Goal: Task Accomplishment & Management: Manage account settings

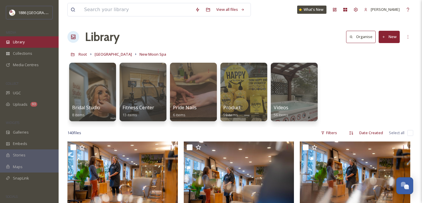
click at [26, 44] on div "Library" at bounding box center [29, 41] width 59 height 11
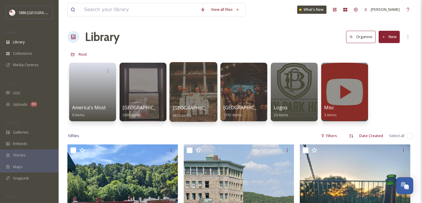
click at [198, 111] on div "Crescent Hotel 6613 items" at bounding box center [194, 111] width 42 height 15
click at [180, 109] on span "[GEOGRAPHIC_DATA]" at bounding box center [197, 108] width 48 height 6
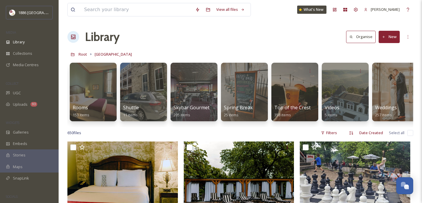
scroll to position [0, 1167]
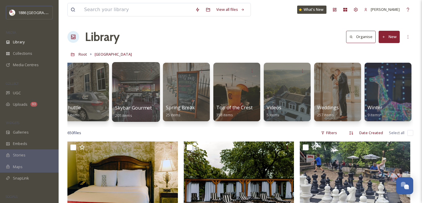
click at [140, 106] on span "Skybar Gourmet Pizza" at bounding box center [140, 108] width 50 height 6
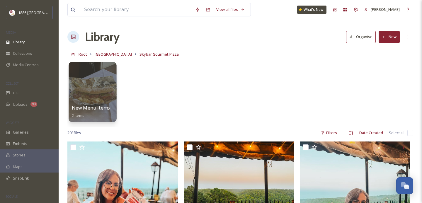
click at [95, 110] on span "New Menu Items" at bounding box center [91, 108] width 38 height 6
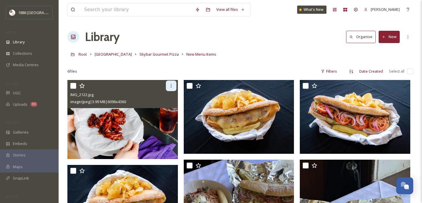
click at [170, 84] on icon at bounding box center [171, 86] width 5 height 5
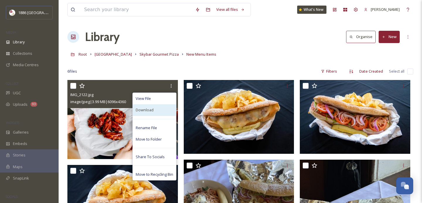
click at [161, 110] on div "Download" at bounding box center [154, 109] width 43 height 11
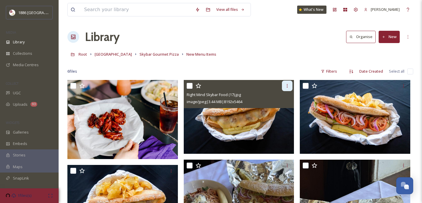
click at [289, 85] on icon at bounding box center [287, 86] width 5 height 5
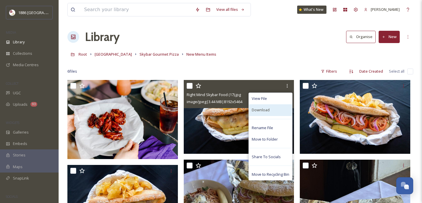
click at [280, 110] on div "Download" at bounding box center [270, 109] width 43 height 11
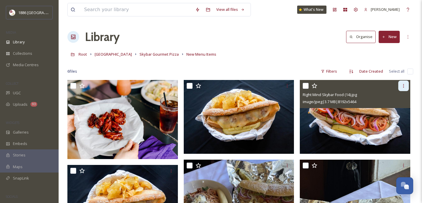
click at [405, 88] on icon at bounding box center [404, 86] width 5 height 5
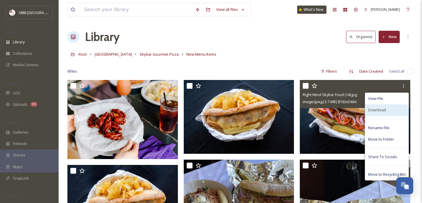
click at [394, 111] on div "Download" at bounding box center [386, 109] width 43 height 11
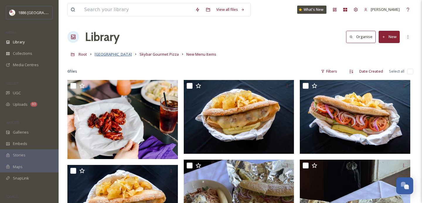
click at [116, 54] on span "[GEOGRAPHIC_DATA]" at bounding box center [113, 54] width 37 height 5
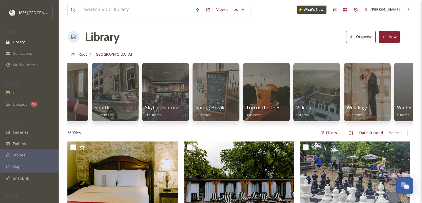
scroll to position [0, 1140]
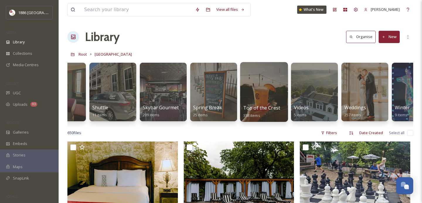
click at [271, 104] on div "Top of the Crest 358 items" at bounding box center [264, 111] width 42 height 15
click at [257, 109] on span "Top of the Crest" at bounding box center [261, 108] width 37 height 6
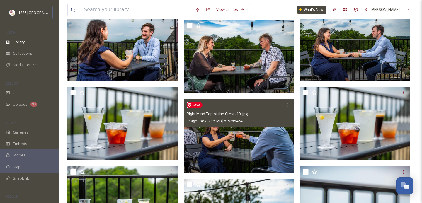
scroll to position [954, 0]
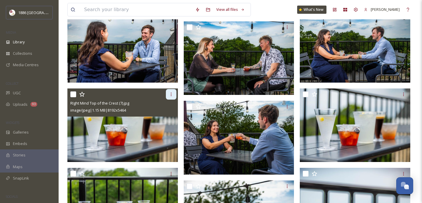
click at [173, 95] on icon at bounding box center [171, 94] width 5 height 5
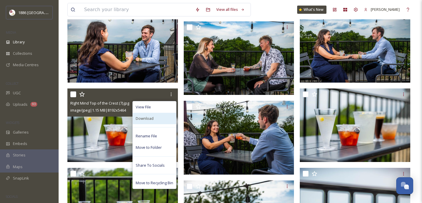
click at [164, 116] on div "Download" at bounding box center [154, 118] width 43 height 11
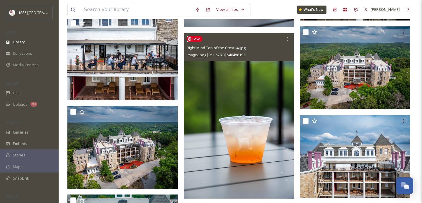
scroll to position [1449, 0]
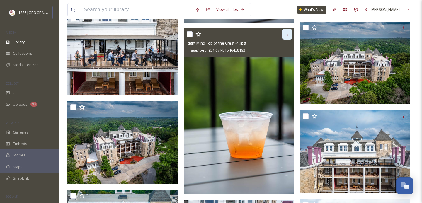
click at [290, 35] on div at bounding box center [287, 34] width 11 height 11
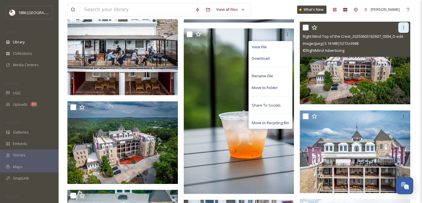
click at [404, 31] on div at bounding box center [404, 27] width 11 height 11
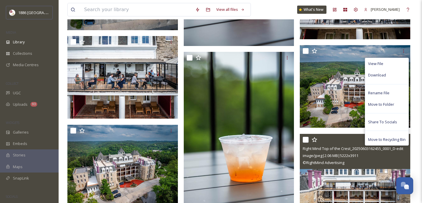
scroll to position [1421, 0]
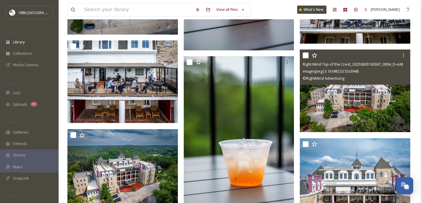
click at [340, 50] on div at bounding box center [356, 55] width 106 height 11
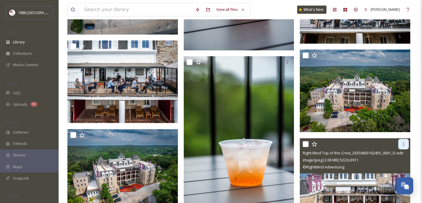
click at [404, 142] on icon at bounding box center [404, 144] width 5 height 5
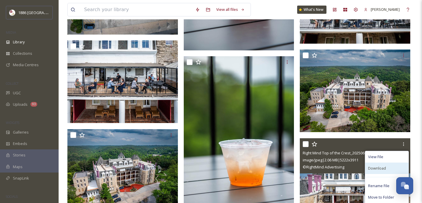
click at [387, 172] on div "Download" at bounding box center [386, 168] width 43 height 11
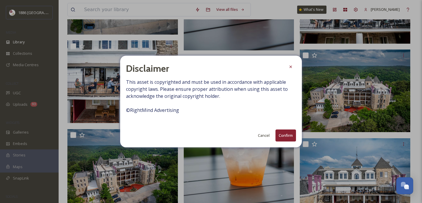
click at [285, 137] on button "Confirm" at bounding box center [286, 136] width 21 height 12
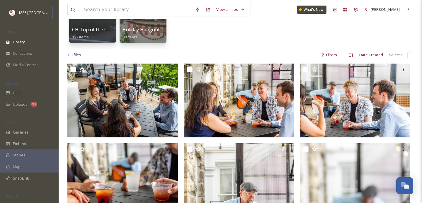
scroll to position [0, 0]
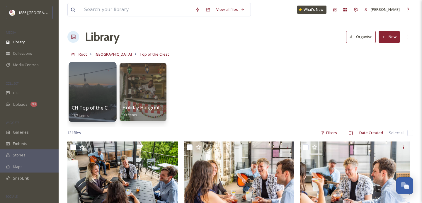
click at [104, 111] on div "CH Top of the Crest 137 items" at bounding box center [93, 111] width 42 height 15
click at [98, 105] on span "CH Top of the Crest" at bounding box center [94, 108] width 45 height 6
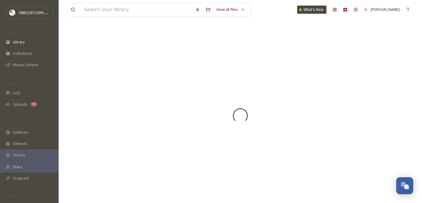
click at [93, 107] on div at bounding box center [240, 115] width 346 height 175
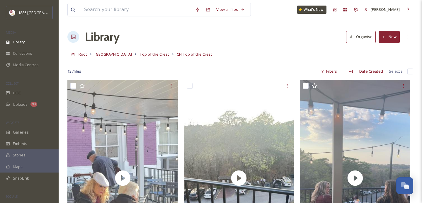
click at [250, 49] on div "Root Crescent Hotel Top of the Crest CH Top of the Crest" at bounding box center [240, 54] width 346 height 11
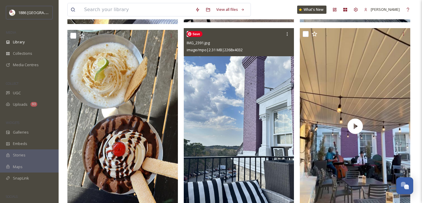
scroll to position [1130, 0]
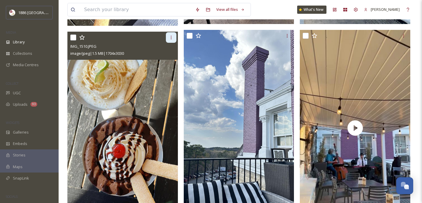
click at [169, 41] on div at bounding box center [171, 37] width 11 height 11
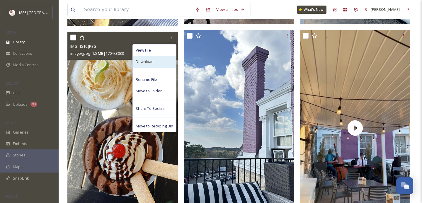
click at [162, 60] on div "Download" at bounding box center [154, 61] width 43 height 11
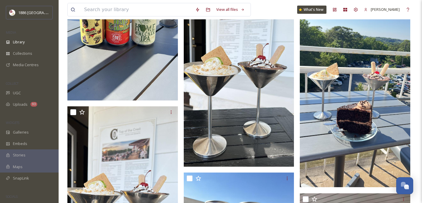
scroll to position [1414, 0]
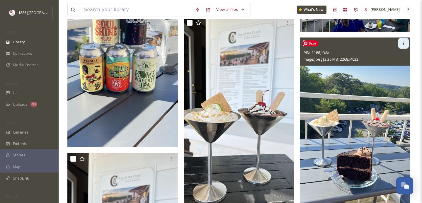
click at [404, 44] on icon at bounding box center [404, 44] width 1 height 4
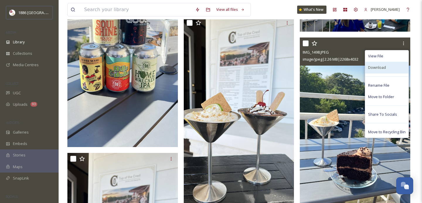
click at [382, 70] on span "Download" at bounding box center [377, 68] width 18 height 6
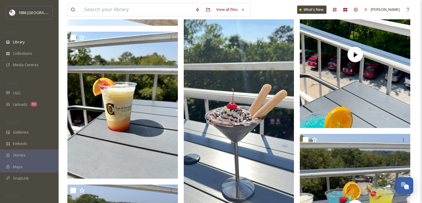
scroll to position [1826, 0]
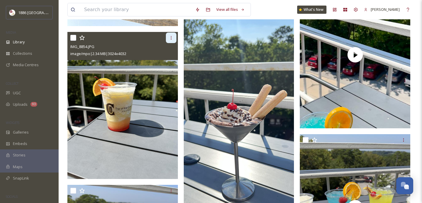
click at [170, 38] on icon at bounding box center [171, 37] width 5 height 5
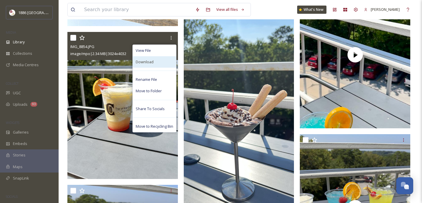
click at [166, 63] on div "Download" at bounding box center [154, 61] width 43 height 11
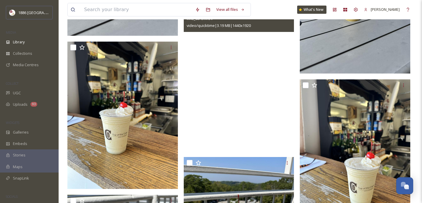
scroll to position [2584, 0]
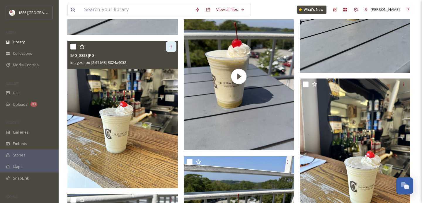
click at [173, 46] on icon at bounding box center [171, 46] width 5 height 5
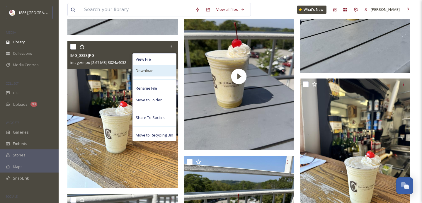
click at [162, 72] on div "Download" at bounding box center [154, 70] width 43 height 11
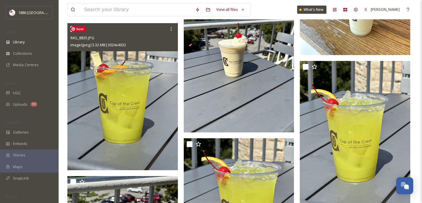
scroll to position [2748, 0]
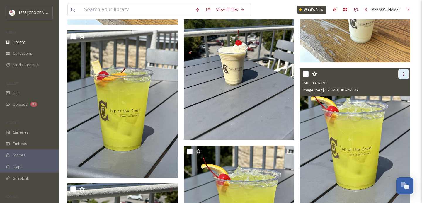
click at [404, 77] on div at bounding box center [404, 74] width 11 height 11
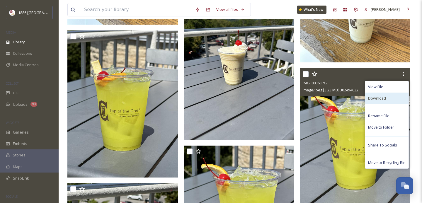
click at [386, 98] on div "Download" at bounding box center [386, 98] width 43 height 11
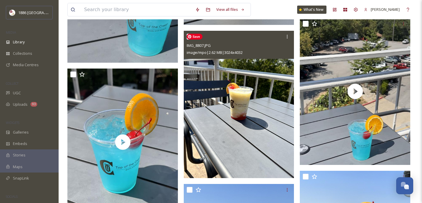
scroll to position [4268, 0]
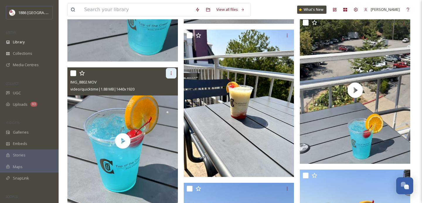
click at [174, 76] on div at bounding box center [171, 73] width 11 height 11
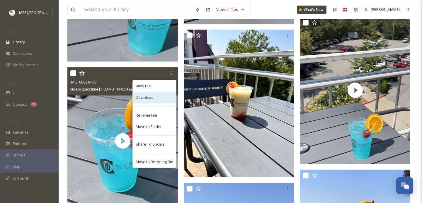
click at [167, 96] on div "Download" at bounding box center [154, 97] width 43 height 11
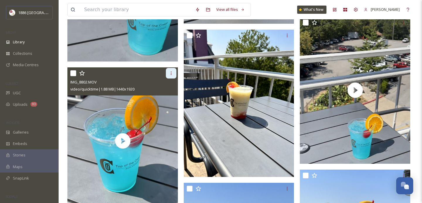
click at [172, 74] on icon at bounding box center [171, 73] width 5 height 5
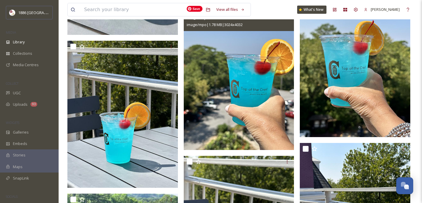
scroll to position [4450, 0]
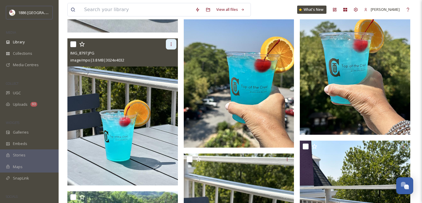
click at [172, 44] on icon at bounding box center [171, 44] width 5 height 5
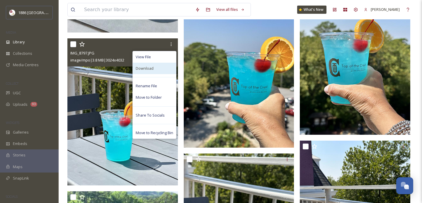
click at [163, 65] on div "Download" at bounding box center [154, 68] width 43 height 11
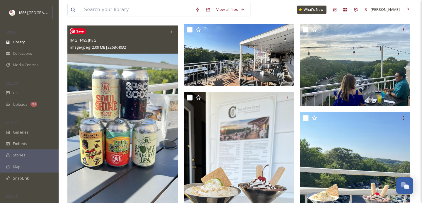
scroll to position [1337, 0]
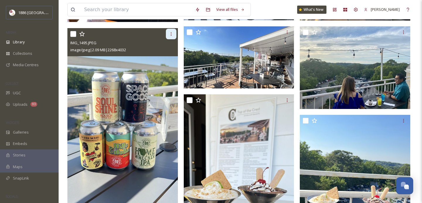
click at [172, 33] on icon at bounding box center [171, 34] width 5 height 5
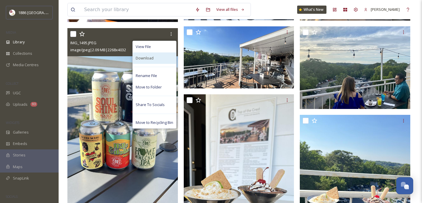
click at [162, 60] on div "Download" at bounding box center [154, 58] width 43 height 11
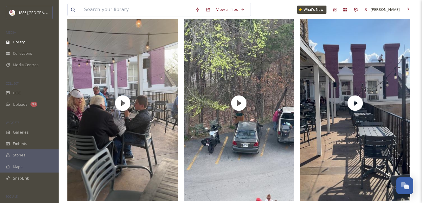
scroll to position [0, 0]
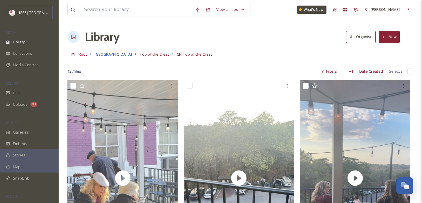
click at [111, 55] on span "[GEOGRAPHIC_DATA]" at bounding box center [113, 54] width 37 height 5
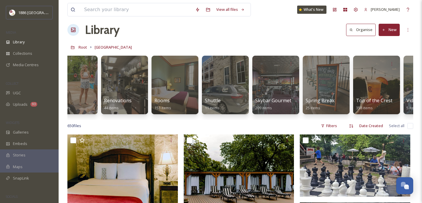
scroll to position [0, 1031]
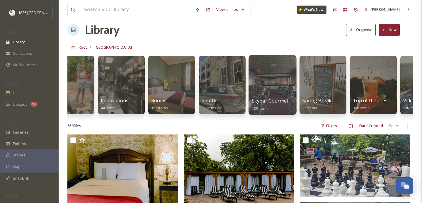
click at [282, 95] on div at bounding box center [273, 85] width 48 height 60
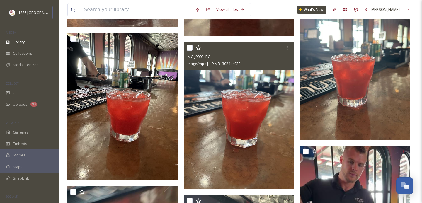
scroll to position [4761, 0]
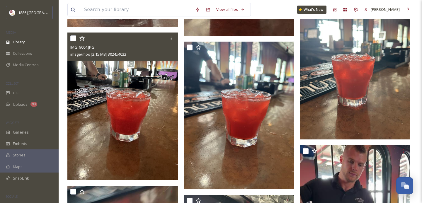
click at [77, 39] on div at bounding box center [123, 38] width 106 height 11
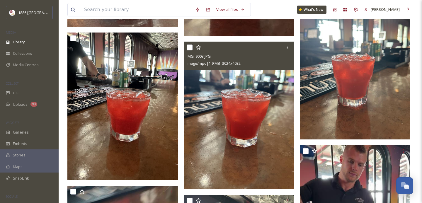
click at [191, 47] on input "checkbox" at bounding box center [190, 48] width 6 height 6
checkbox input "true"
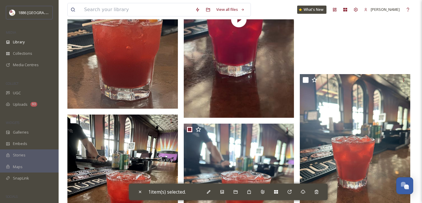
scroll to position [4676, 0]
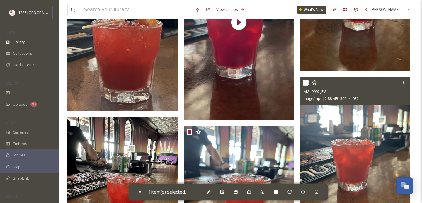
click at [307, 82] on input "checkbox" at bounding box center [306, 83] width 6 height 6
checkbox input "true"
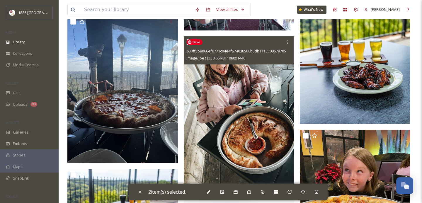
scroll to position [6894, 0]
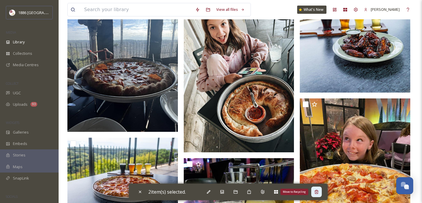
click at [321, 194] on div "Move to Recycling" at bounding box center [316, 192] width 11 height 11
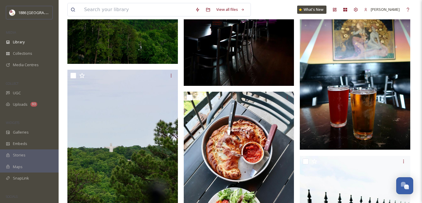
scroll to position [733, 0]
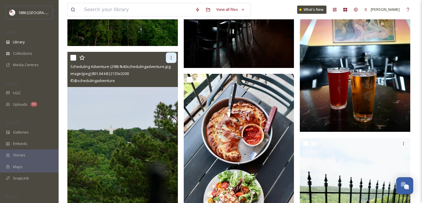
click at [172, 56] on icon at bounding box center [171, 57] width 5 height 5
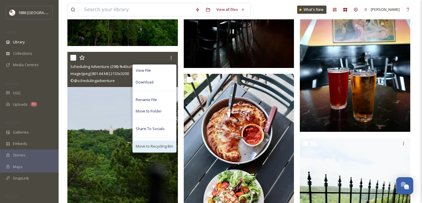
click at [160, 142] on div "Move to Recycling Bin" at bounding box center [154, 146] width 43 height 11
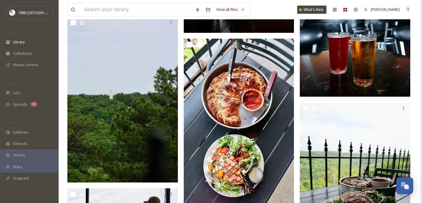
scroll to position [766, 0]
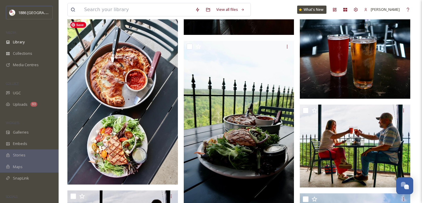
click at [71, 24] on span "Save" at bounding box center [78, 25] width 16 height 6
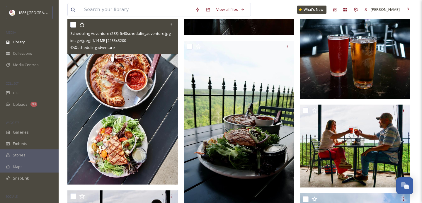
click at [74, 24] on input "checkbox" at bounding box center [73, 25] width 6 height 6
checkbox input "true"
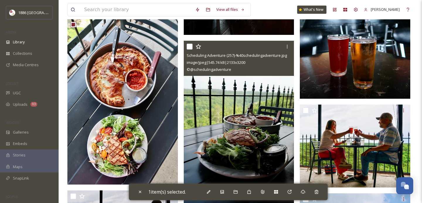
click at [189, 47] on input "checkbox" at bounding box center [190, 47] width 6 height 6
checkbox input "true"
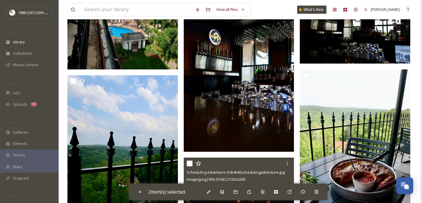
scroll to position [1562, 0]
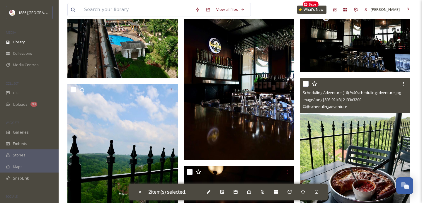
click at [308, 84] on input "checkbox" at bounding box center [306, 84] width 6 height 6
checkbox input "true"
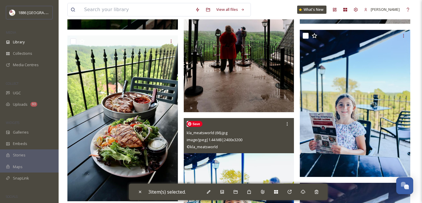
scroll to position [1772, 0]
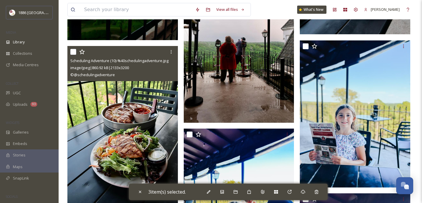
click at [73, 51] on input "checkbox" at bounding box center [73, 52] width 6 height 6
checkbox input "true"
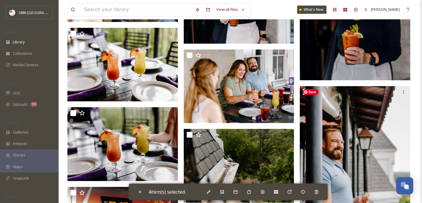
scroll to position [3614, 0]
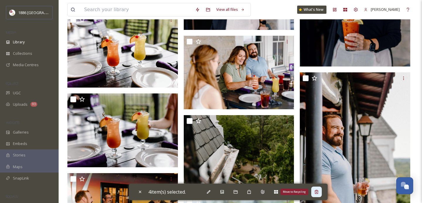
click at [321, 194] on div "Move to Recycling" at bounding box center [316, 192] width 11 height 11
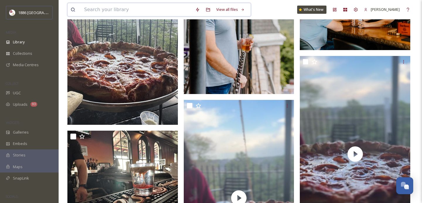
click at [97, 12] on input at bounding box center [136, 9] width 111 height 13
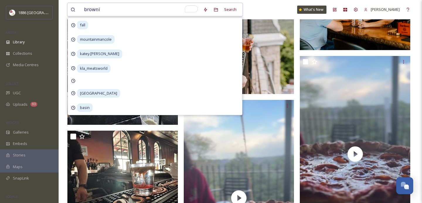
type input "brownie"
